Goal: Task Accomplishment & Management: Complete application form

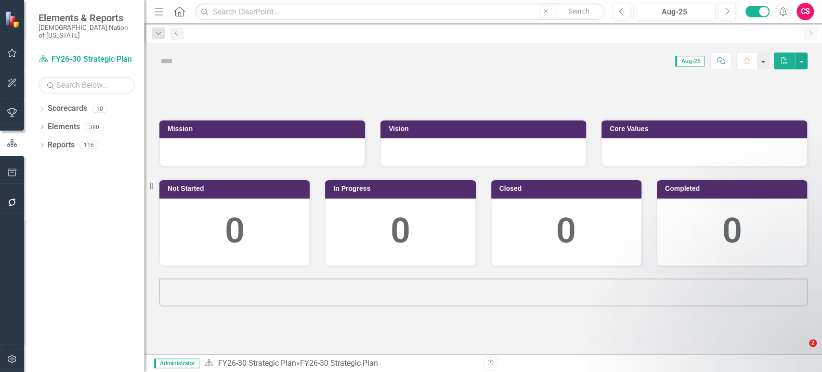
click at [15, 206] on icon "button" at bounding box center [12, 202] width 10 height 8
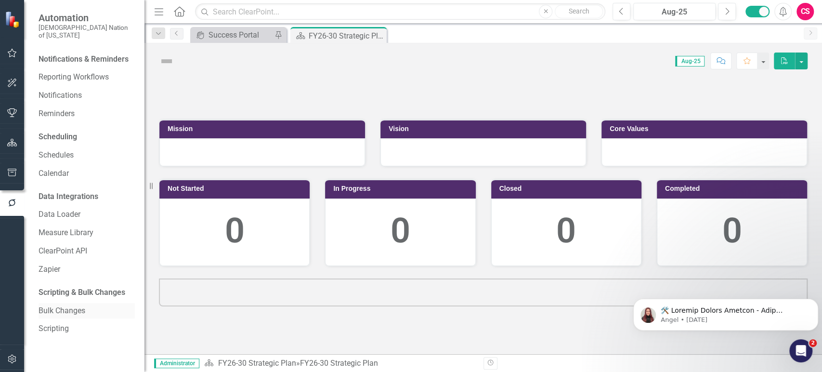
click at [53, 305] on link "Bulk Changes" at bounding box center [87, 310] width 96 height 11
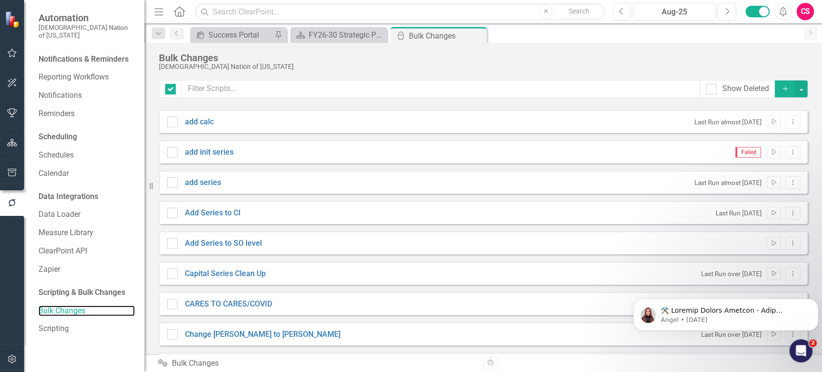
checkbox input "false"
click at [781, 91] on icon "Add" at bounding box center [785, 88] width 9 height 7
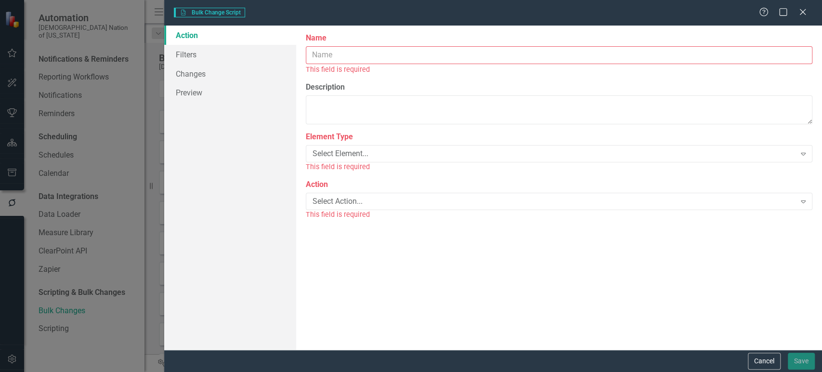
click at [375, 51] on input "Name" at bounding box center [559, 55] width 507 height 18
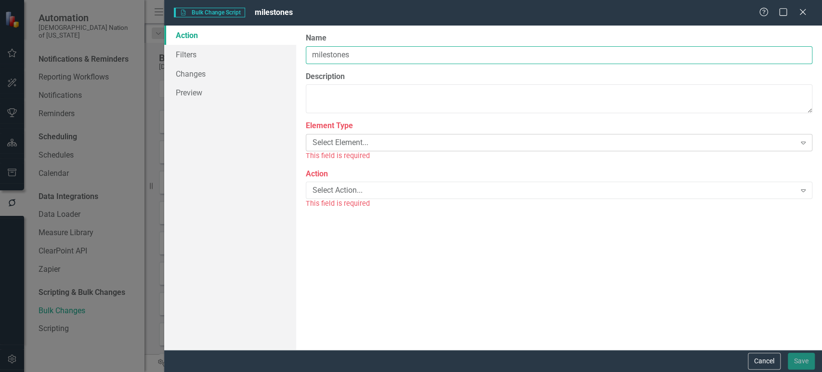
type input "milestones"
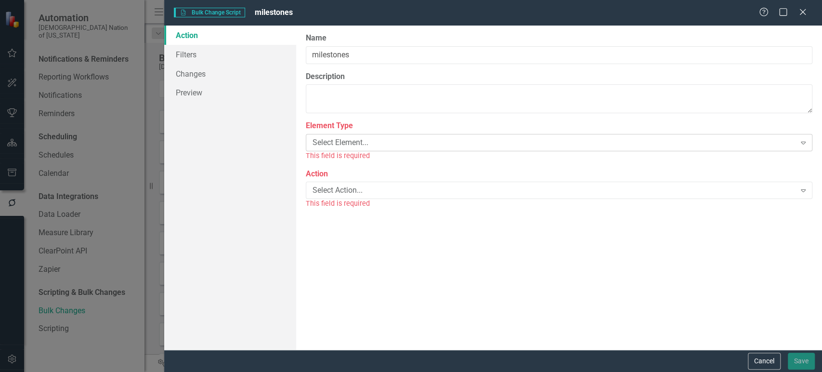
click at [359, 150] on div "Select Element... Expand" at bounding box center [559, 142] width 507 height 17
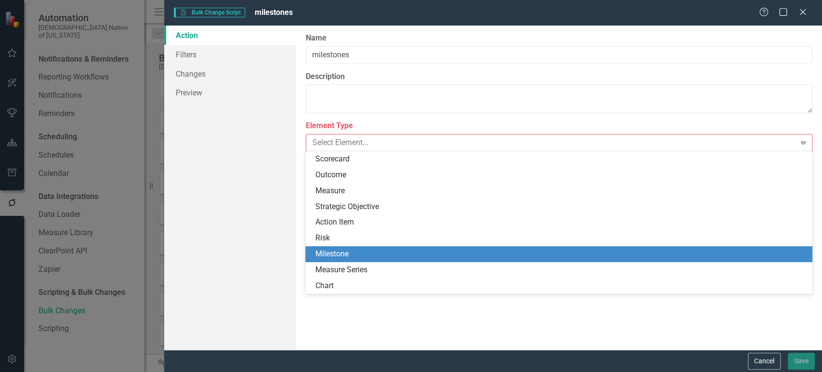
click at [347, 253] on div "Milestone" at bounding box center [560, 253] width 491 height 11
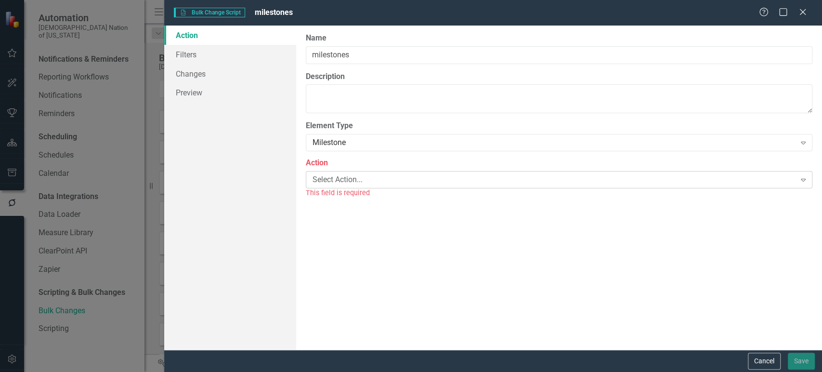
click at [357, 180] on div "Select Action..." at bounding box center [554, 179] width 483 height 11
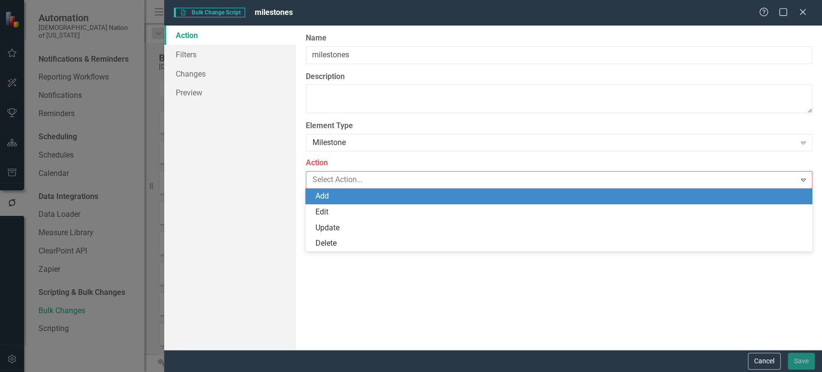
click at [350, 194] on div "Add" at bounding box center [560, 196] width 491 height 11
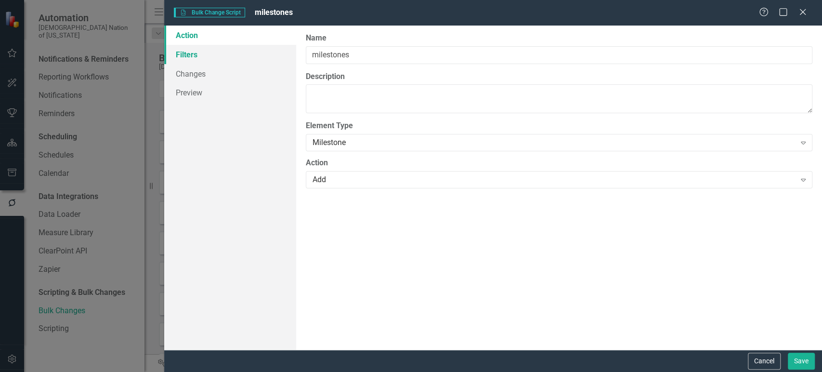
click at [243, 52] on link "Filters" at bounding box center [229, 54] width 131 height 19
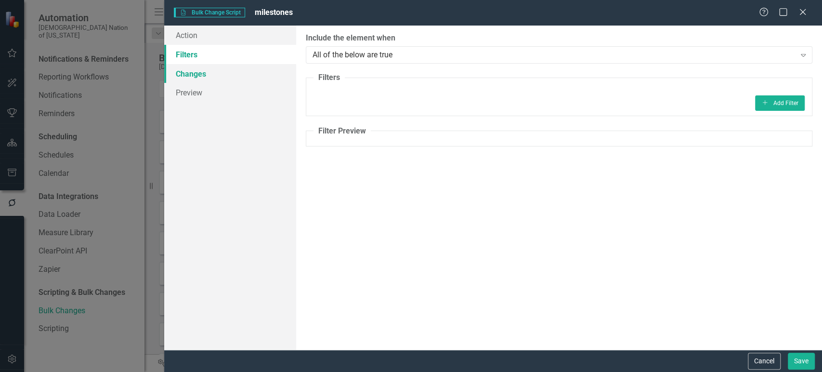
click at [234, 76] on link "Changes" at bounding box center [229, 73] width 131 height 19
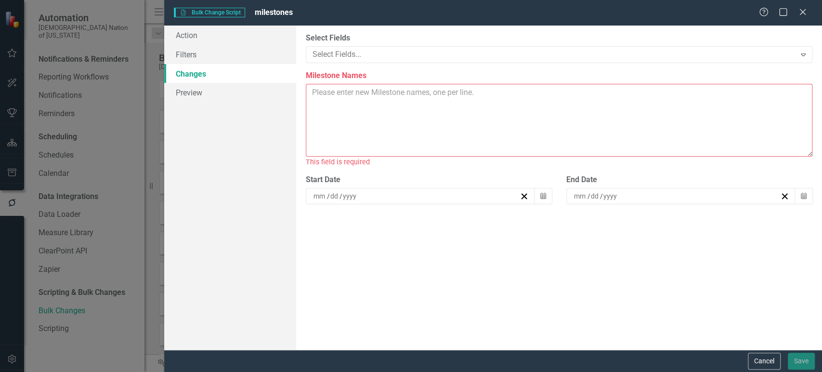
click at [359, 94] on textarea "Milestone Names" at bounding box center [559, 120] width 507 height 73
click at [356, 192] on input at bounding box center [349, 196] width 15 height 10
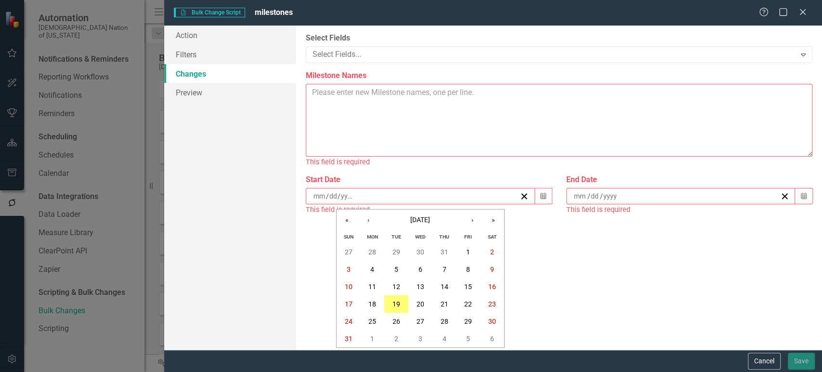
click at [268, 226] on div "Action Filters Changes Preview" at bounding box center [229, 188] width 131 height 324
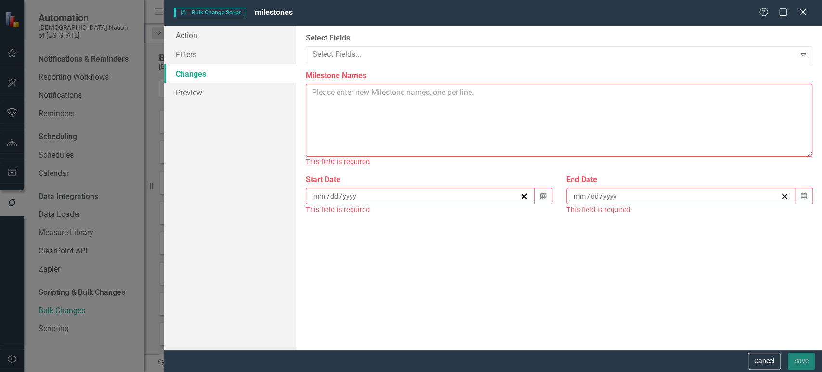
click at [355, 144] on textarea "Milestone Names" at bounding box center [559, 120] width 507 height 73
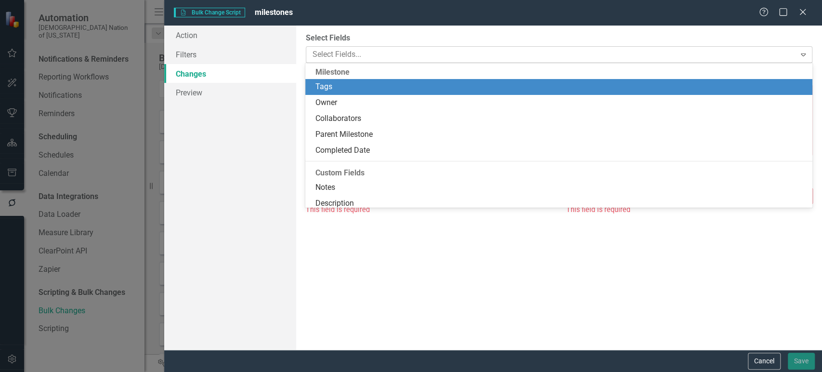
click at [362, 53] on div at bounding box center [552, 54] width 487 height 13
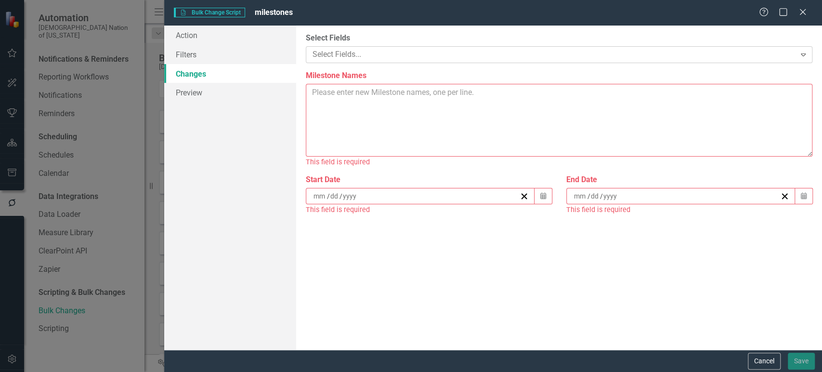
click at [362, 53] on div at bounding box center [552, 54] width 487 height 13
click at [226, 52] on link "Filters" at bounding box center [229, 54] width 131 height 19
click at [352, 114] on textarea "Milestone Names" at bounding box center [559, 120] width 507 height 73
click at [393, 120] on textarea "Milestone Names" at bounding box center [559, 120] width 507 height 73
click at [355, 109] on textarea "Milestone Names" at bounding box center [559, 120] width 507 height 73
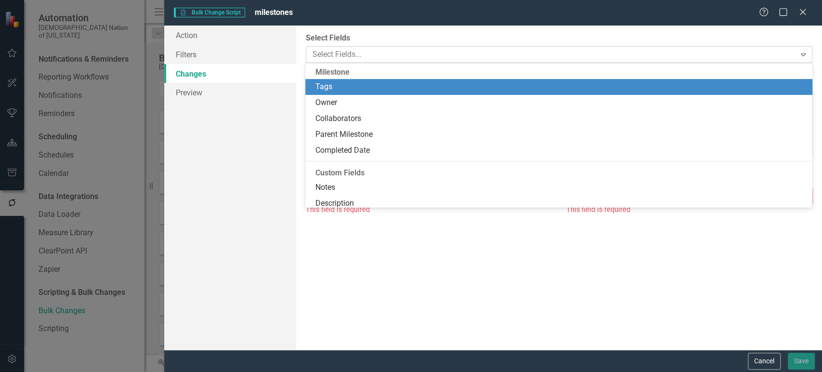
click at [340, 52] on div at bounding box center [552, 54] width 487 height 13
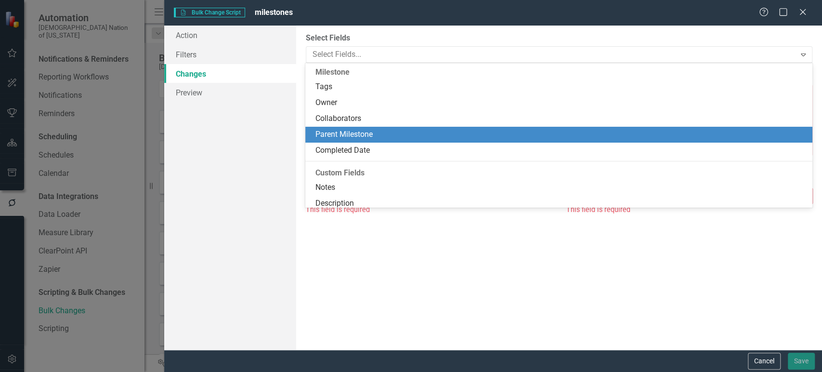
click at [345, 129] on div "Parent Milestone" at bounding box center [560, 134] width 491 height 11
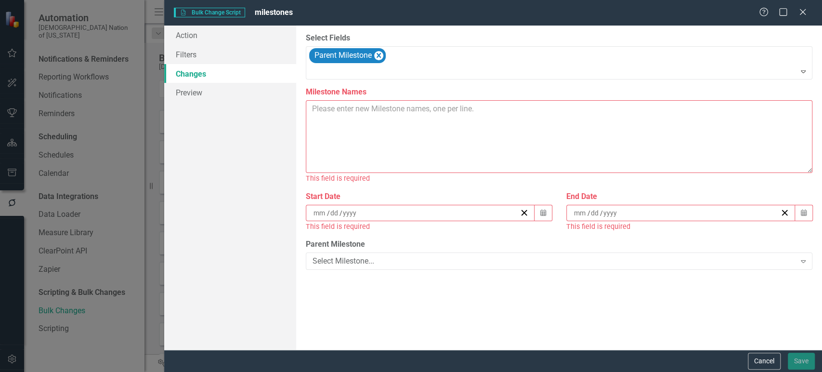
click at [374, 260] on div "Select Milestone..." at bounding box center [554, 261] width 483 height 11
click at [400, 136] on textarea "Milestone Names" at bounding box center [559, 136] width 507 height 73
drag, startPoint x: 552, startPoint y: 217, endPoint x: 546, endPoint y: 216, distance: 6.3
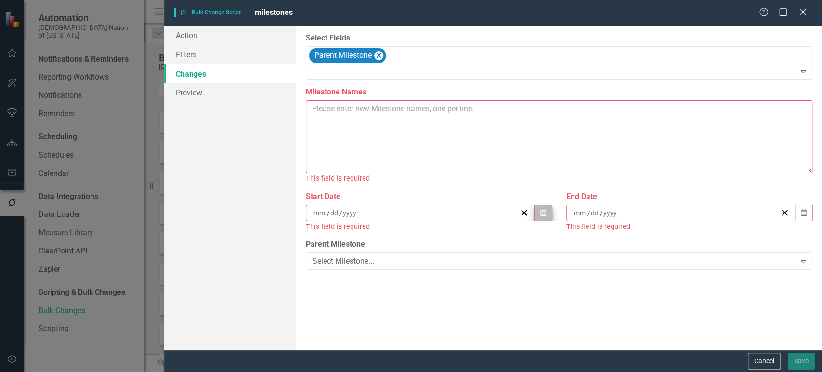
click at [546, 216] on div "Start Date / / Calendar This field is required" at bounding box center [429, 215] width 261 height 48
click at [546, 216] on button "Calendar" at bounding box center [543, 213] width 18 height 16
click at [511, 142] on textarea "Milestone Names" at bounding box center [559, 136] width 507 height 73
click at [767, 359] on button "Cancel" at bounding box center [764, 360] width 33 height 17
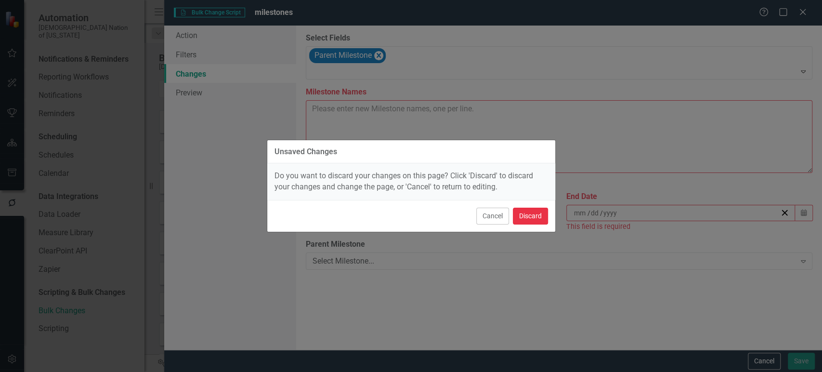
click at [542, 214] on button "Discard" at bounding box center [530, 216] width 35 height 17
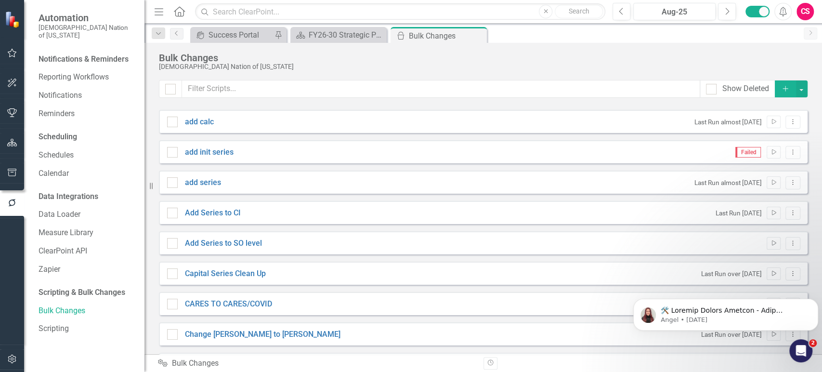
click at [783, 90] on icon "button" at bounding box center [785, 88] width 5 height 5
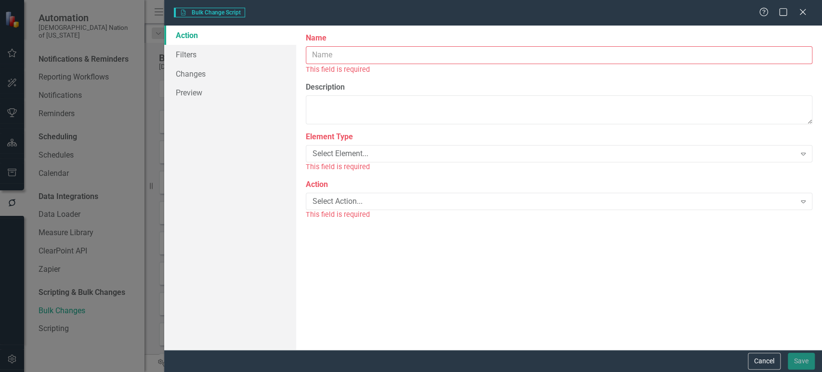
click at [342, 56] on input "Name" at bounding box center [559, 55] width 507 height 18
click at [341, 203] on div "Select Action..." at bounding box center [554, 201] width 483 height 11
click at [760, 360] on button "Cancel" at bounding box center [764, 360] width 33 height 17
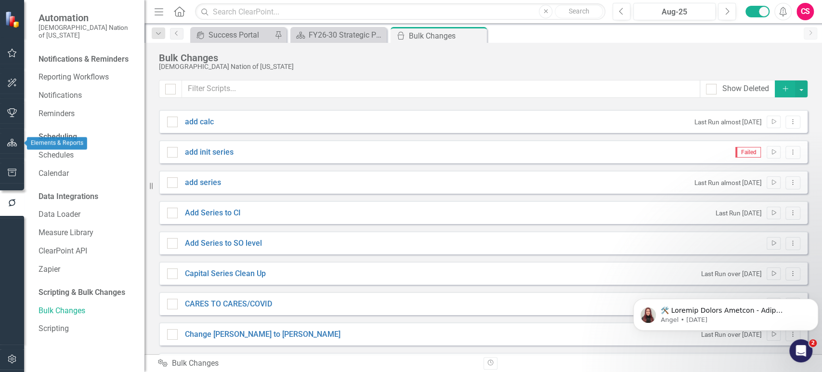
click at [16, 144] on icon "button" at bounding box center [12, 143] width 10 height 8
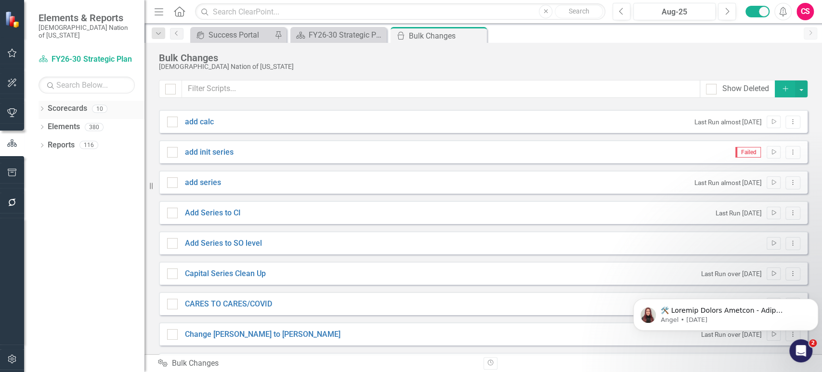
click at [39, 107] on icon "Dropdown" at bounding box center [42, 109] width 7 height 5
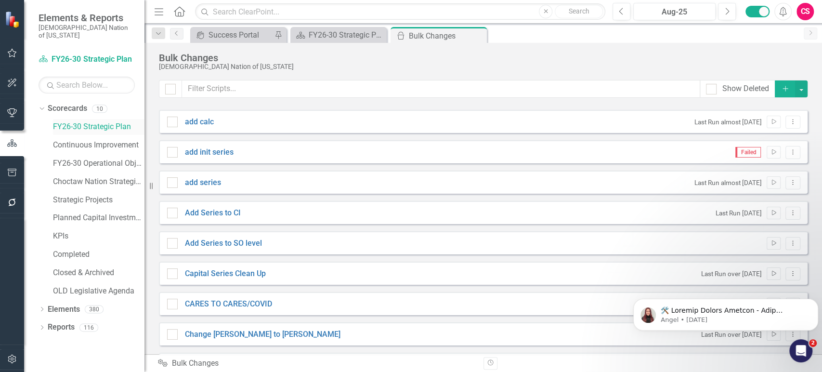
click at [103, 121] on link "FY26-30 Strategic Plan" at bounding box center [98, 126] width 91 height 11
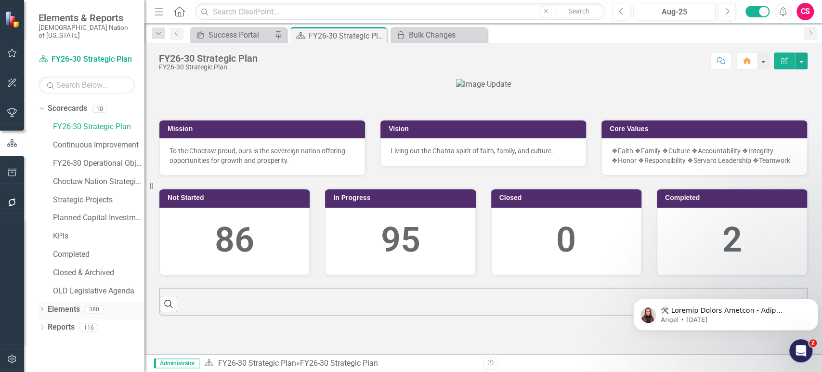
click at [66, 304] on link "Elements" at bounding box center [64, 309] width 32 height 11
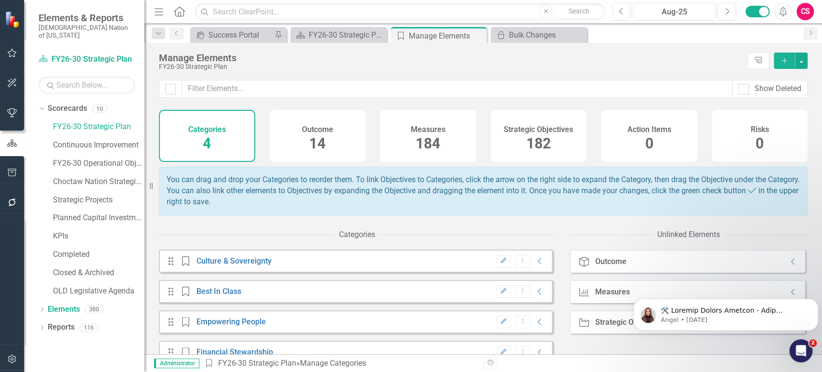
click at [542, 146] on span "182" at bounding box center [538, 143] width 25 height 17
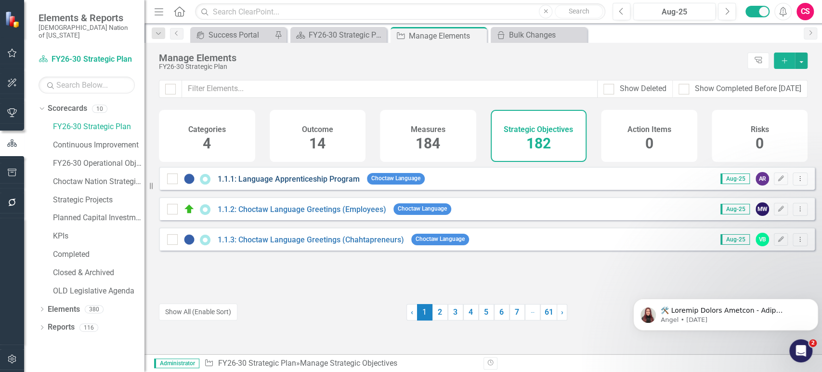
click at [298, 183] on link "1.1.1: Language Apprenticeship Program" at bounding box center [289, 178] width 142 height 9
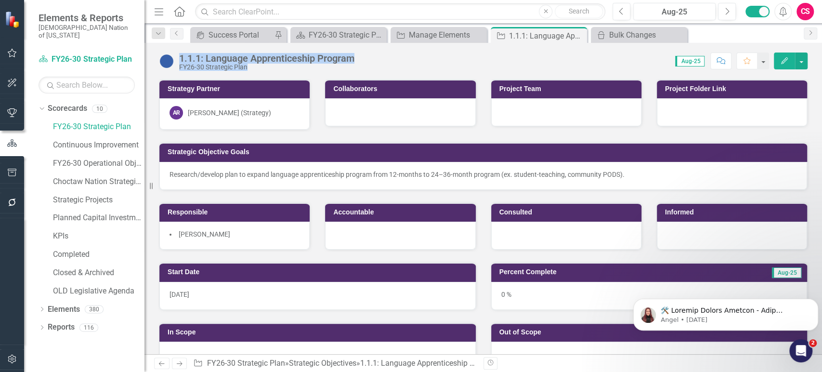
drag, startPoint x: 178, startPoint y: 58, endPoint x: 389, endPoint y: 61, distance: 210.5
click at [389, 61] on div "1.1.1: Language Apprenticeship Program FY26-30 Strategic Plan Score: 0.00 Aug-2…" at bounding box center [483, 57] width 678 height 29
click at [313, 110] on div "Strategy Partner AR [PERSON_NAME] (Strategy)" at bounding box center [235, 98] width 166 height 63
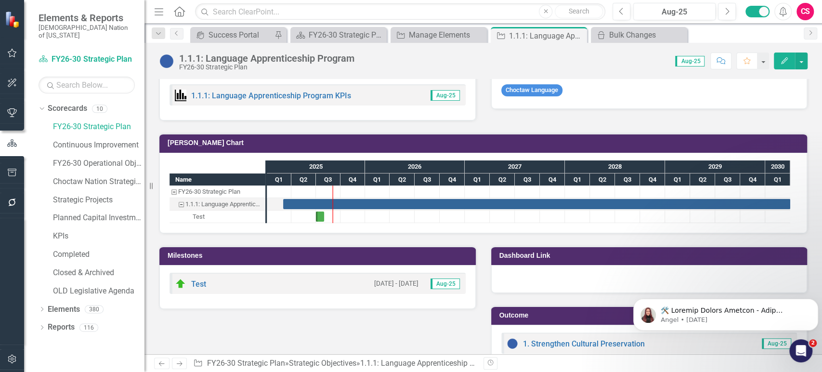
scroll to position [708, 0]
